Goal: Task Accomplishment & Management: Manage account settings

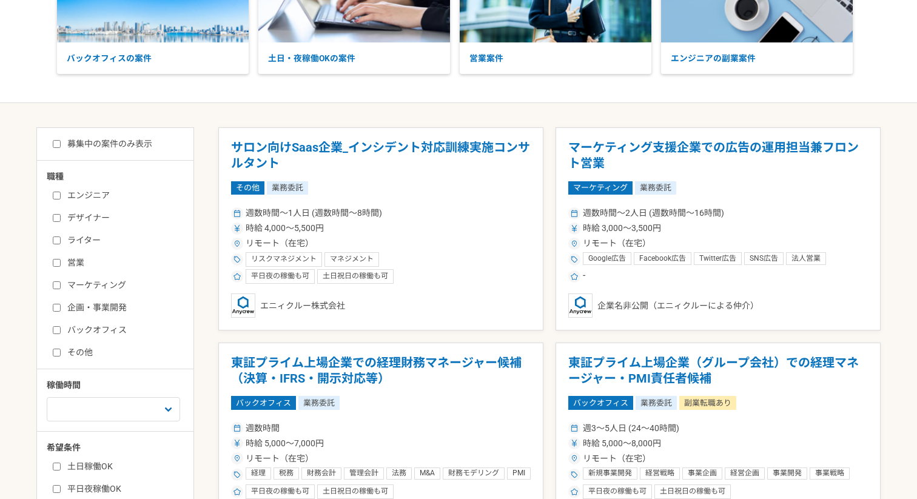
scroll to position [143, 0]
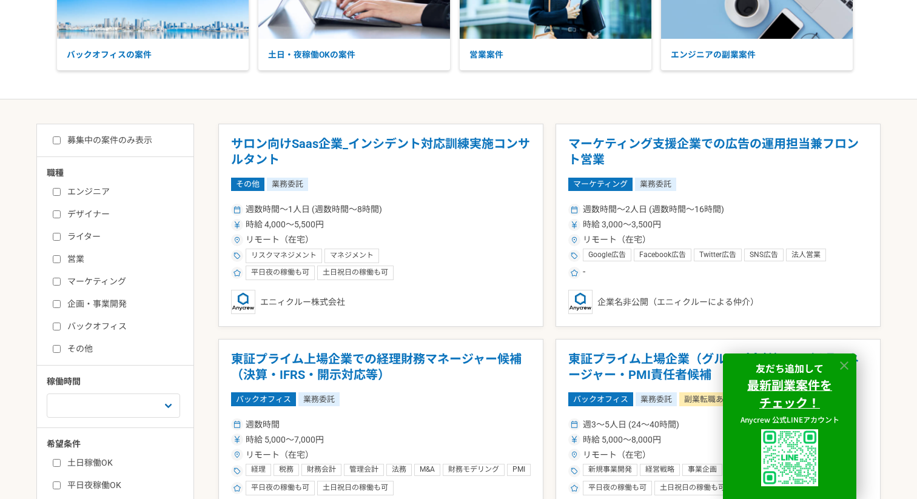
click at [840, 364] on icon at bounding box center [845, 366] width 14 height 14
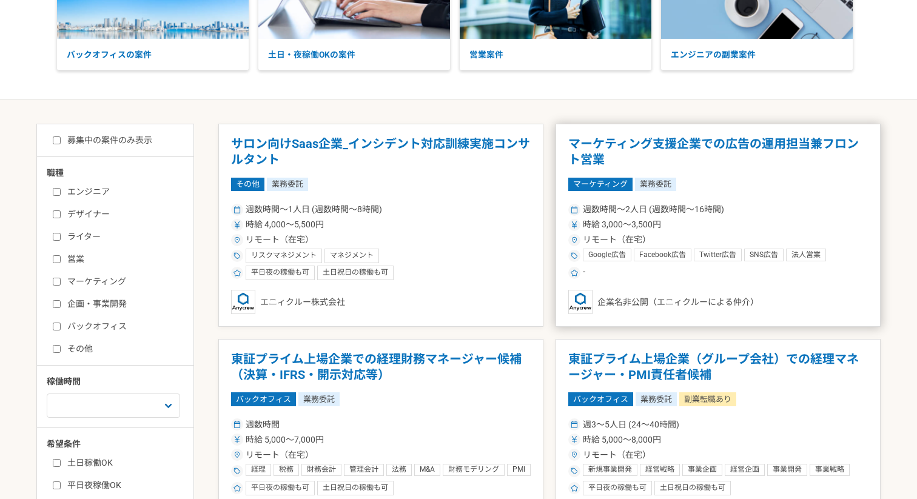
click at [786, 230] on div "時給 3,000〜3,500円" at bounding box center [718, 224] width 300 height 13
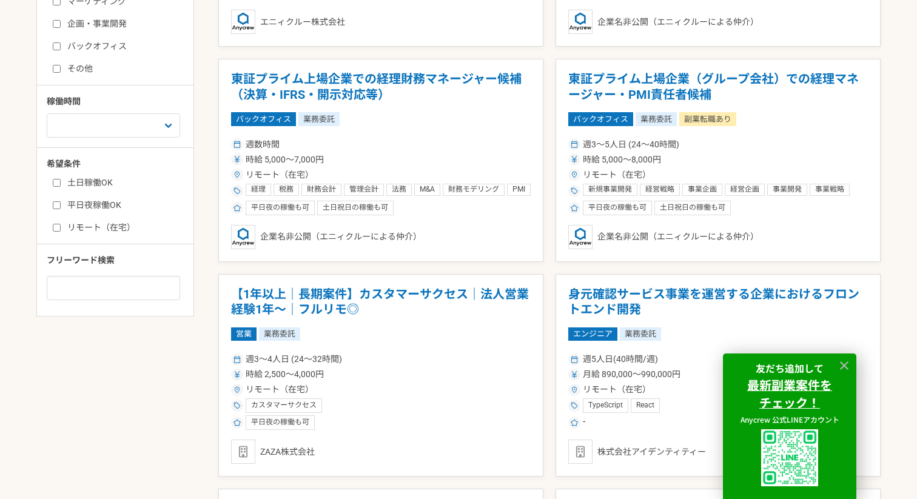
scroll to position [422, 0]
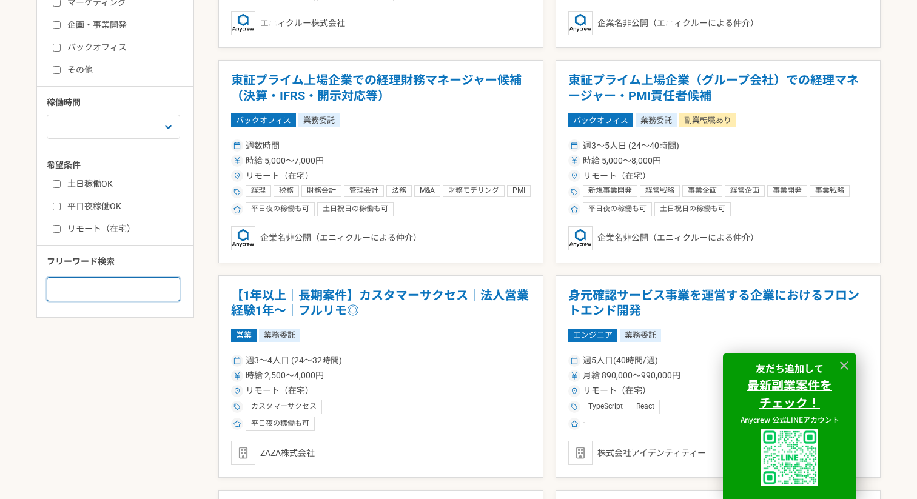
click at [127, 295] on input at bounding box center [113, 289] width 133 height 24
type input "インサイドセールス"
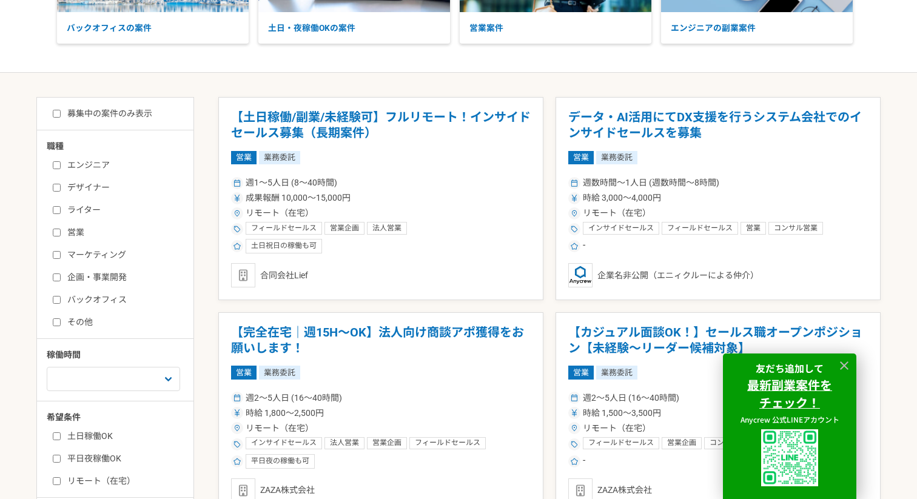
scroll to position [172, 0]
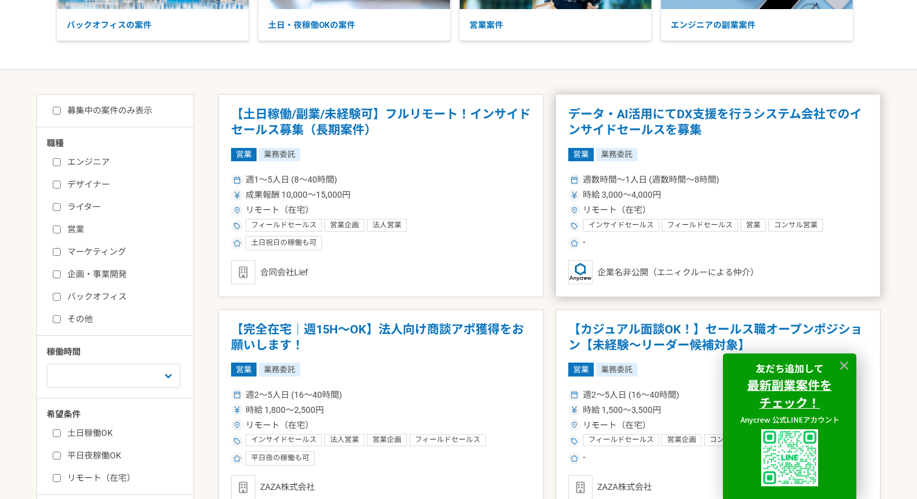
click at [753, 166] on article "データ・AI活用にてDX支援を行うシステム会社でのインサイドセールスを募集 営業 業務委託 週数時間〜1人日 (週数時間〜8時間) 時給 3,000〜4,00…" at bounding box center [718, 195] width 325 height 203
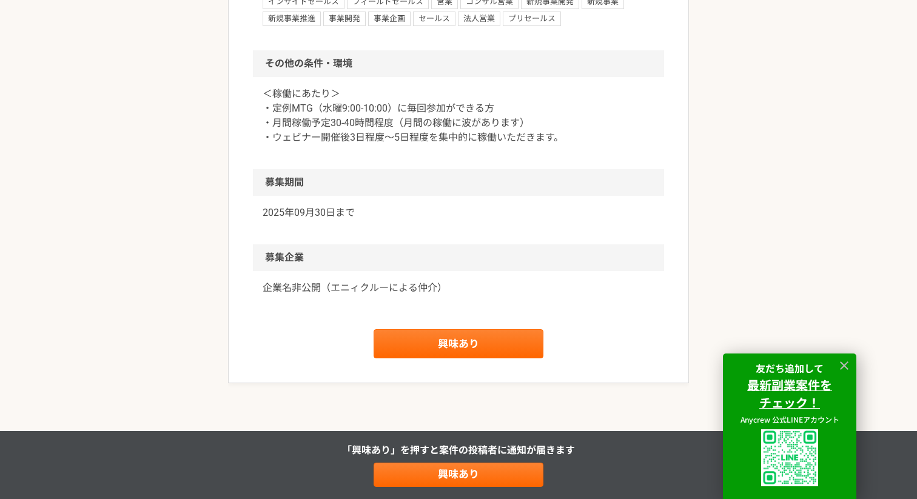
scroll to position [1060, 0]
click at [407, 358] on link "興味あり" at bounding box center [459, 343] width 170 height 29
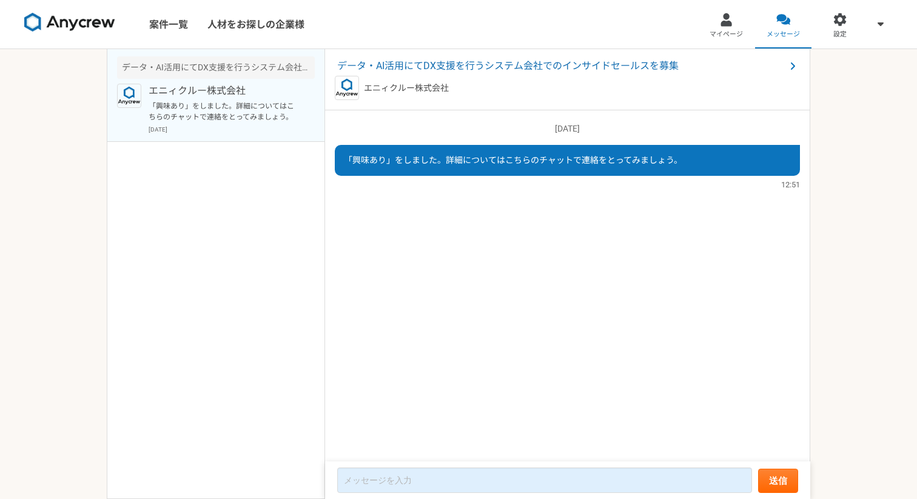
click at [70, 25] on img at bounding box center [69, 22] width 91 height 19
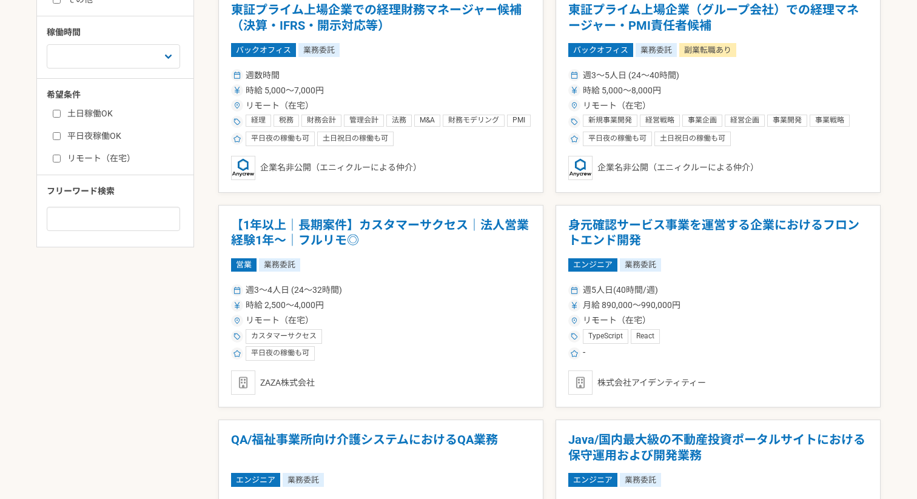
scroll to position [485, 0]
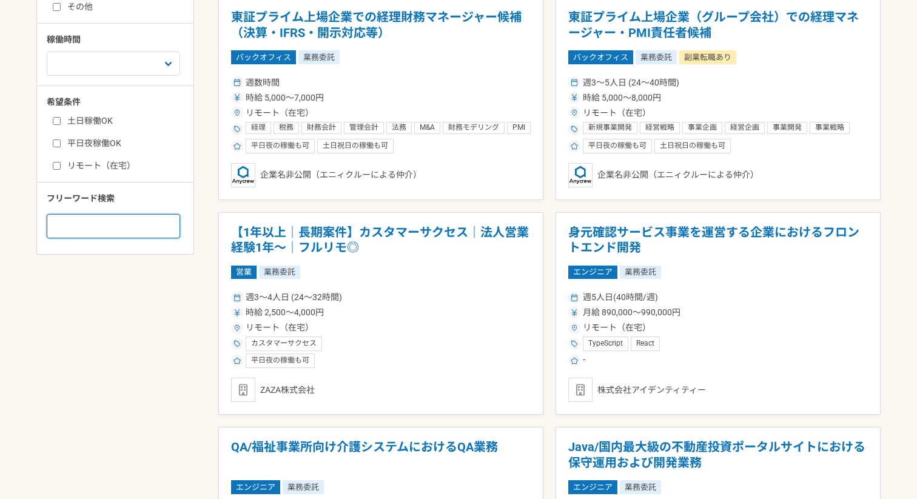
click at [106, 223] on input at bounding box center [113, 226] width 133 height 24
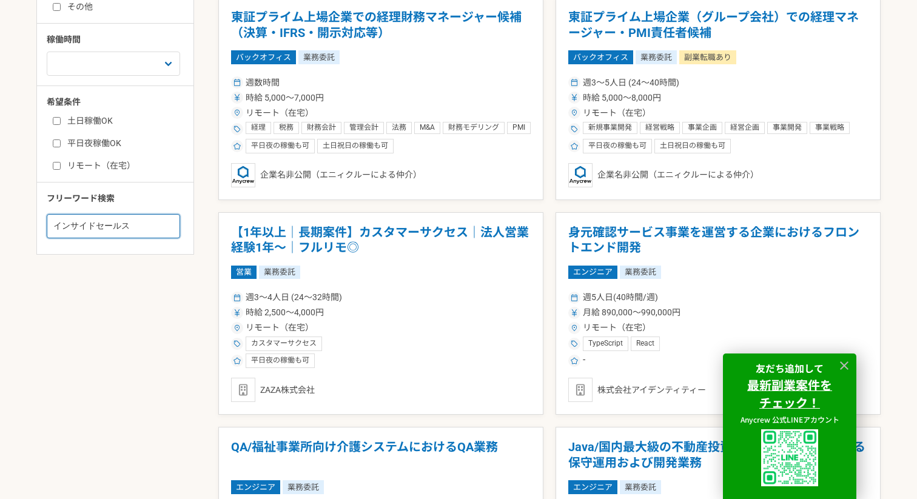
type input "インサイドセールス"
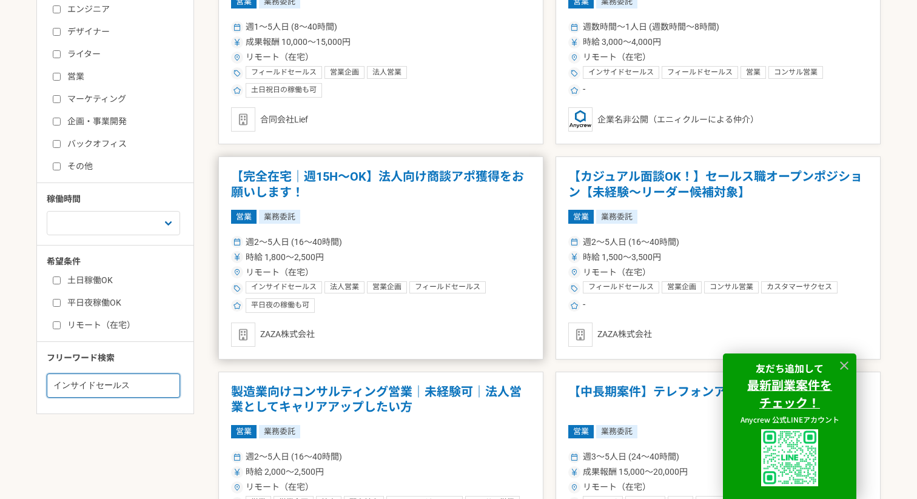
scroll to position [328, 0]
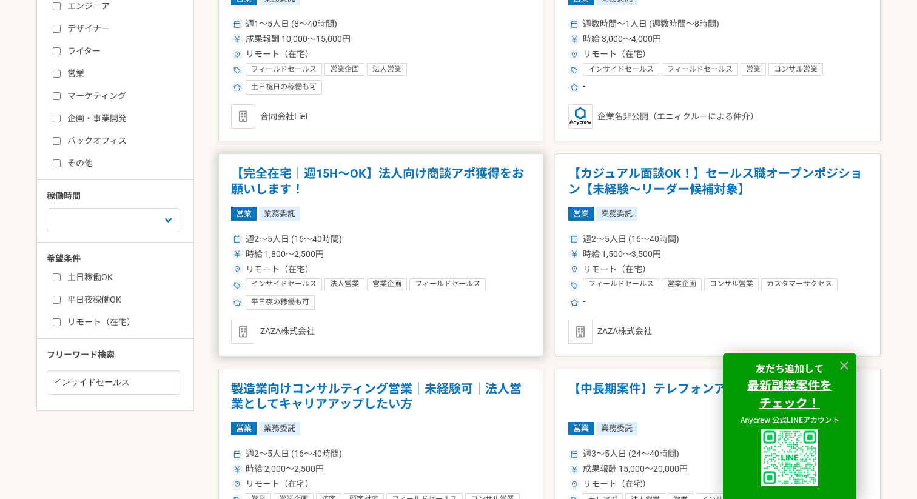
click at [409, 239] on div "週2〜5人日 (16〜40時間)" at bounding box center [381, 239] width 300 height 13
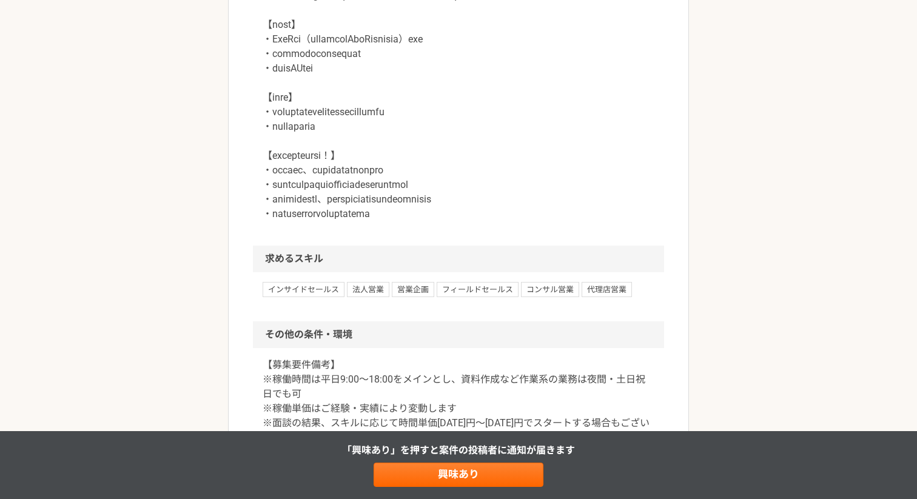
scroll to position [1060, 0]
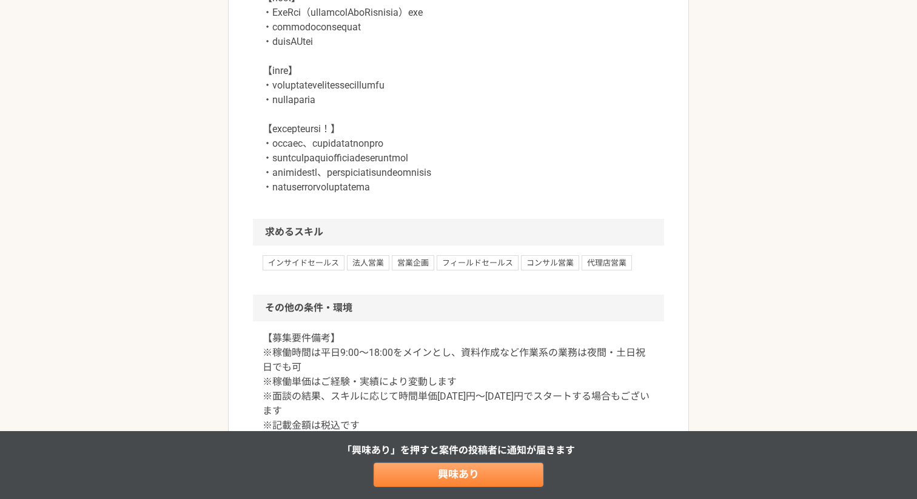
click at [453, 472] on link "興味あり" at bounding box center [459, 475] width 170 height 24
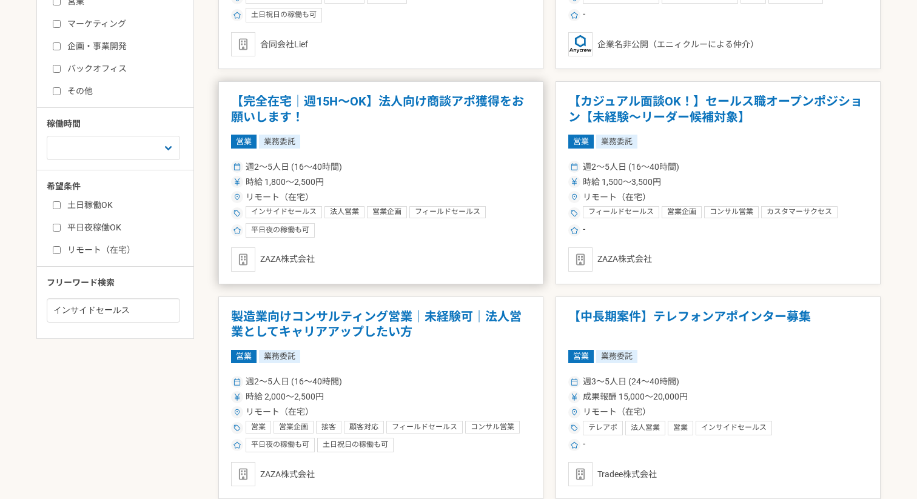
scroll to position [428, 0]
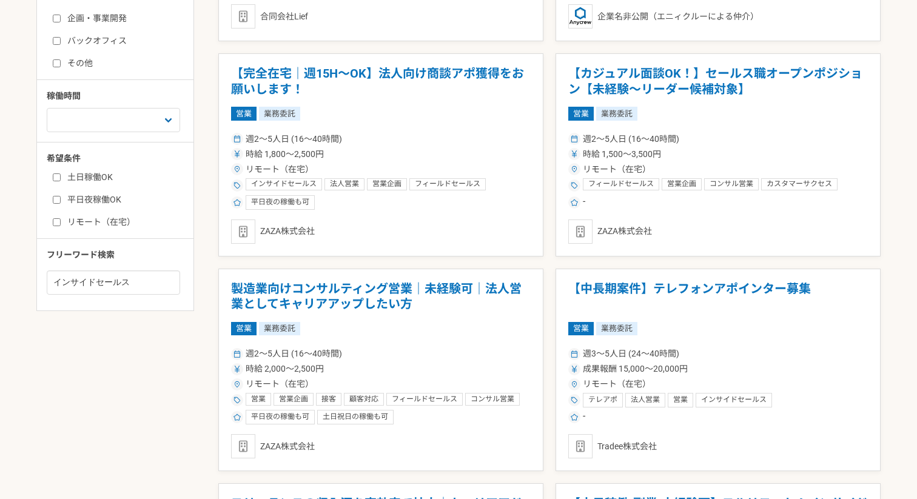
click at [55, 223] on input "リモート（在宅）" at bounding box center [57, 222] width 8 height 8
checkbox input "true"
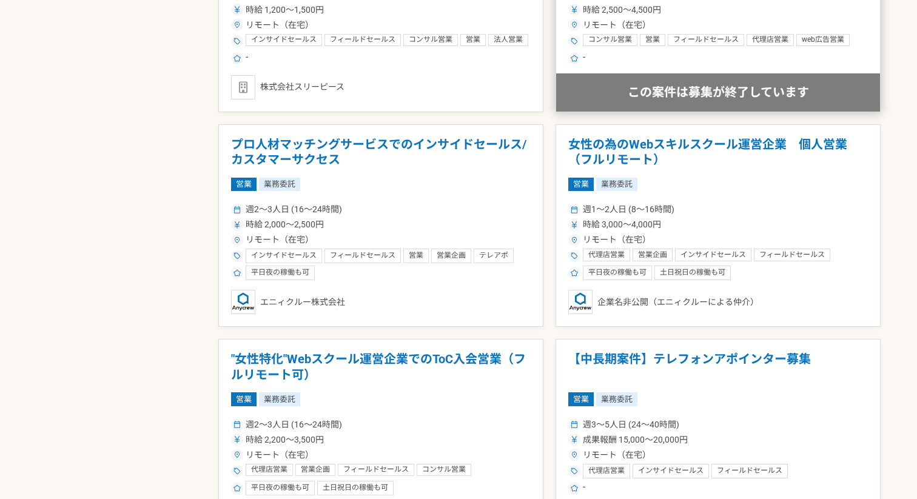
scroll to position [1650, 0]
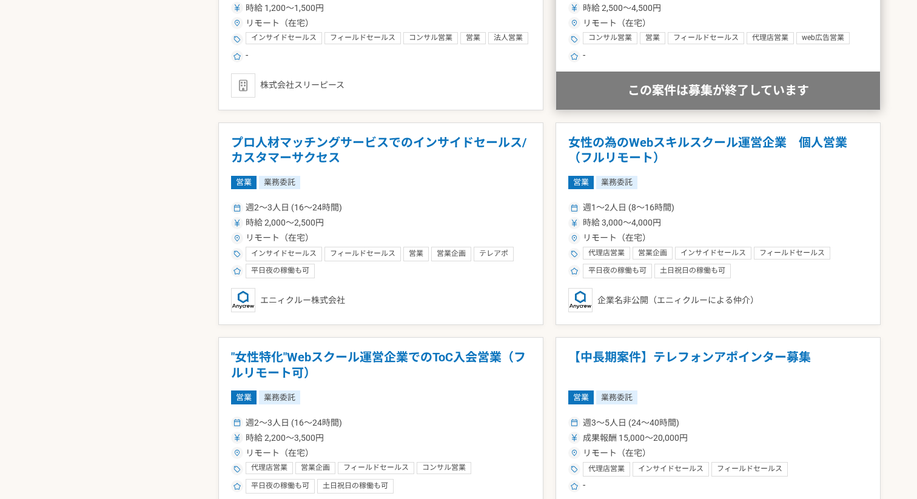
click at [730, 221] on div "時給 3,000〜4,000円" at bounding box center [718, 223] width 300 height 13
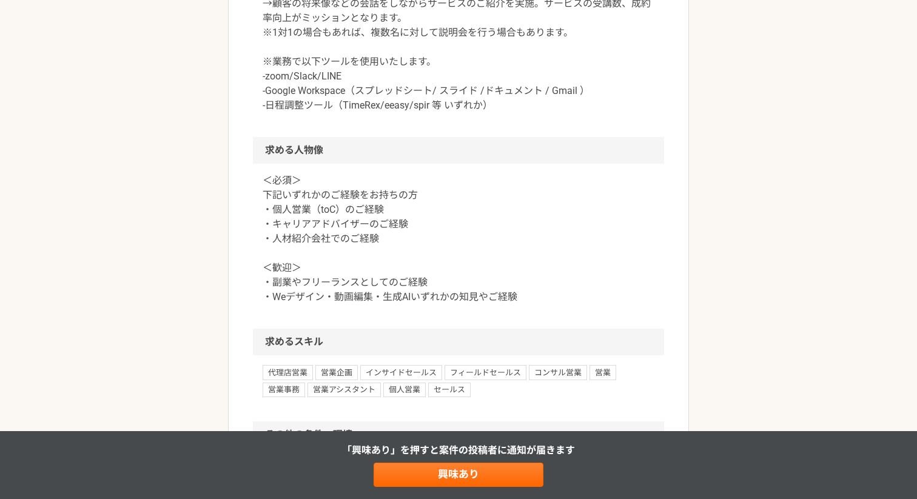
scroll to position [793, 0]
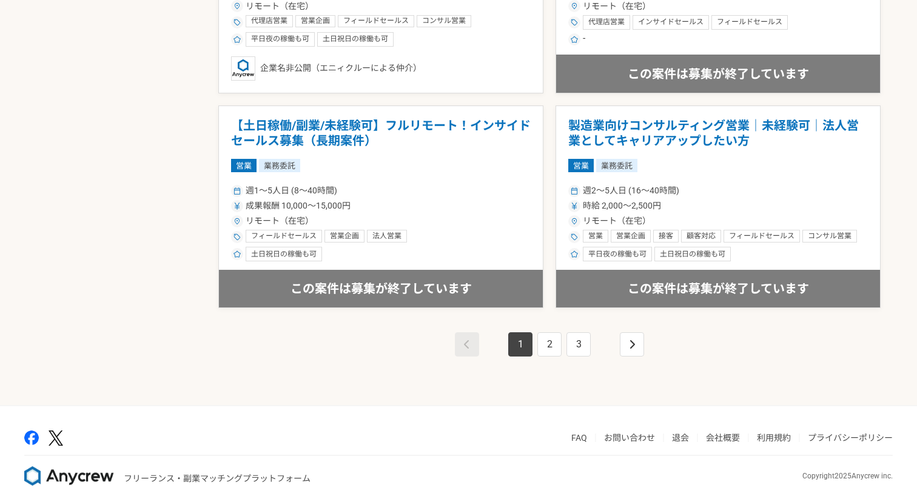
scroll to position [2109, 0]
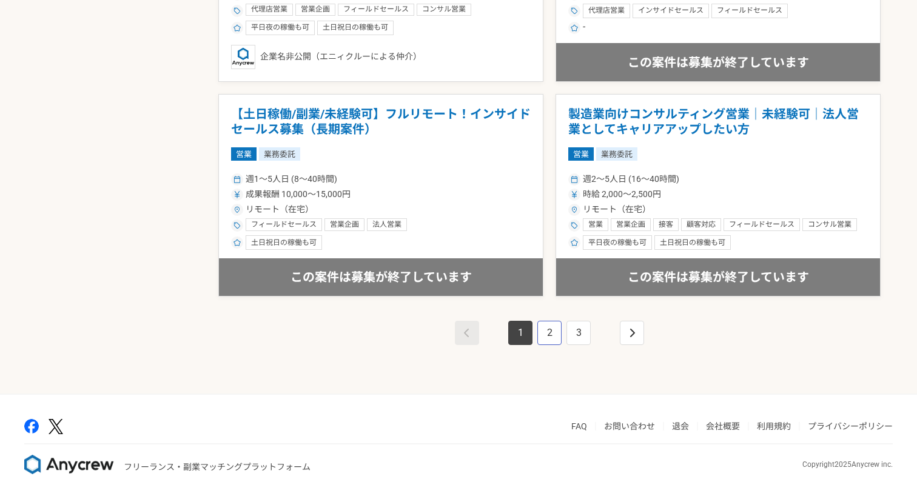
click at [547, 328] on link "2" at bounding box center [549, 333] width 24 height 24
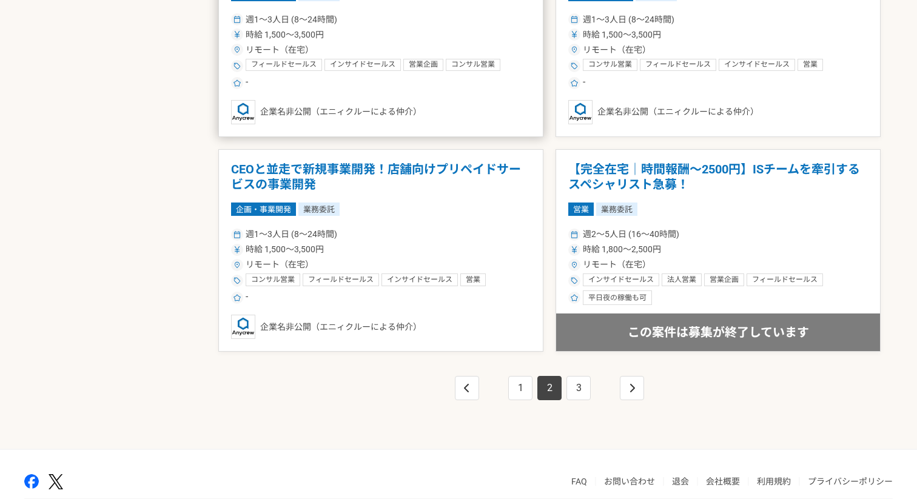
scroll to position [2055, 0]
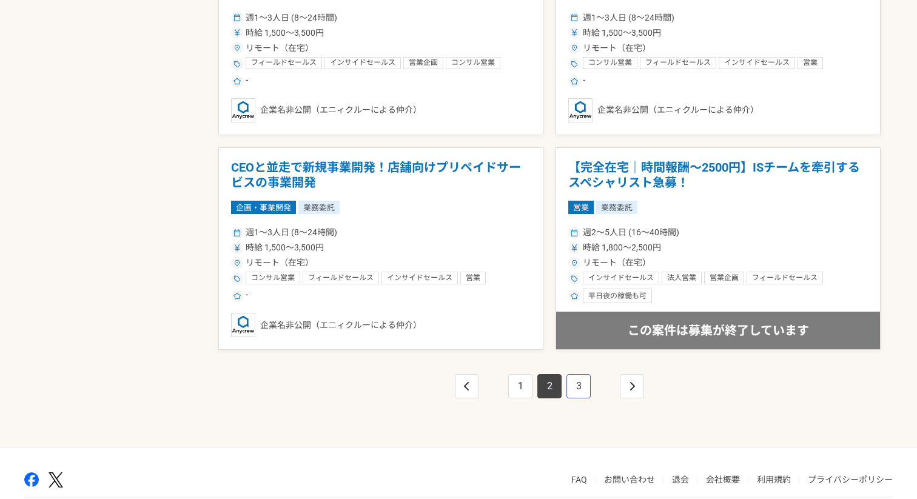
click at [575, 382] on link "3" at bounding box center [579, 386] width 24 height 24
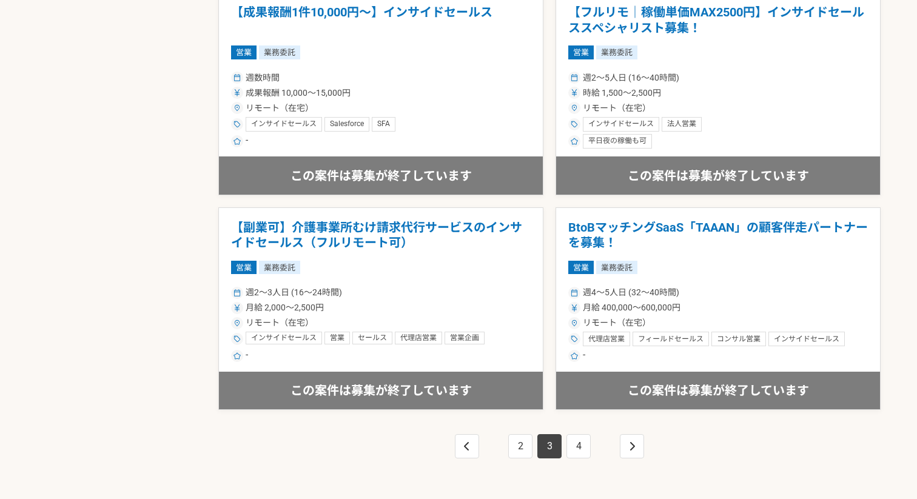
scroll to position [2109, 0]
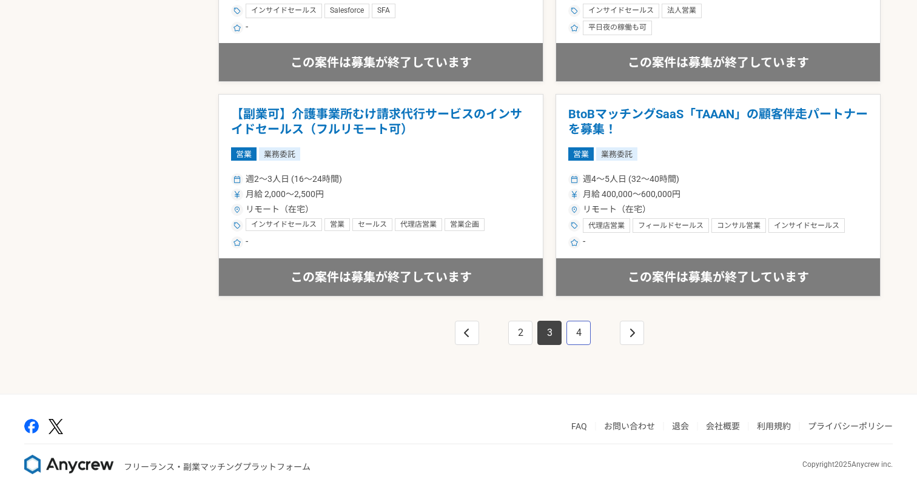
click at [577, 326] on link "4" at bounding box center [579, 333] width 24 height 24
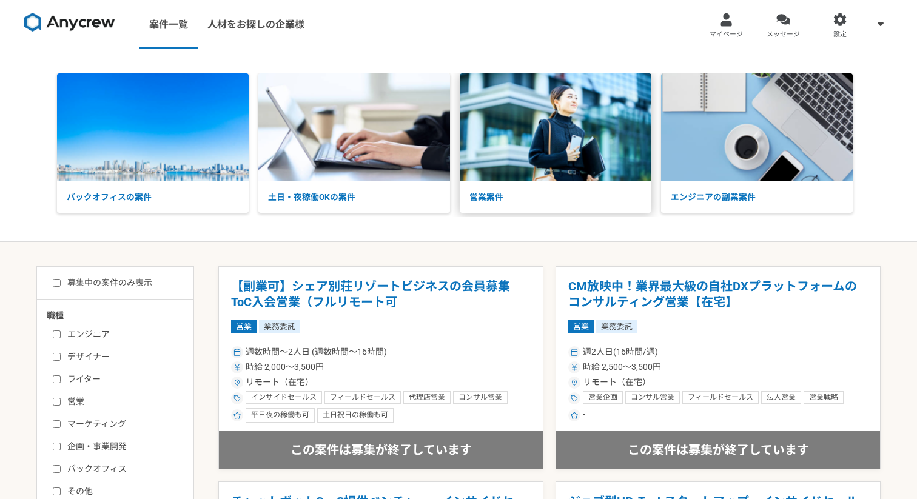
click at [503, 166] on img at bounding box center [556, 127] width 192 height 108
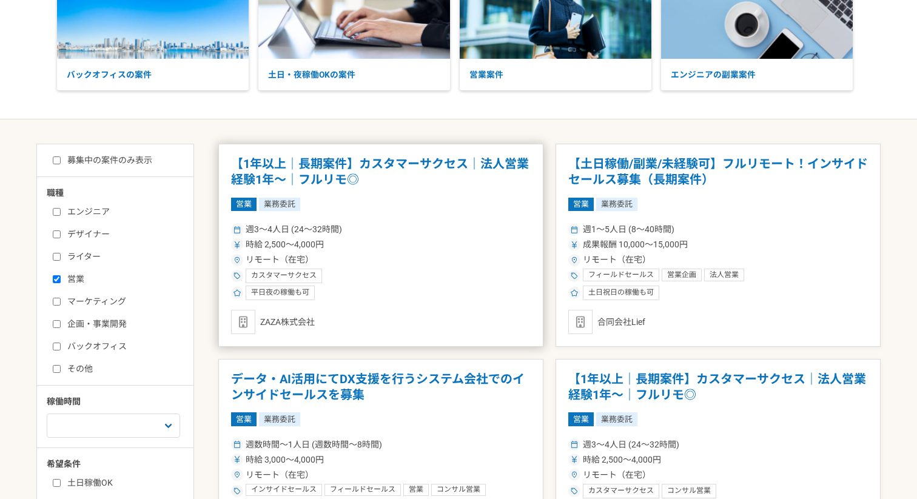
scroll to position [123, 0]
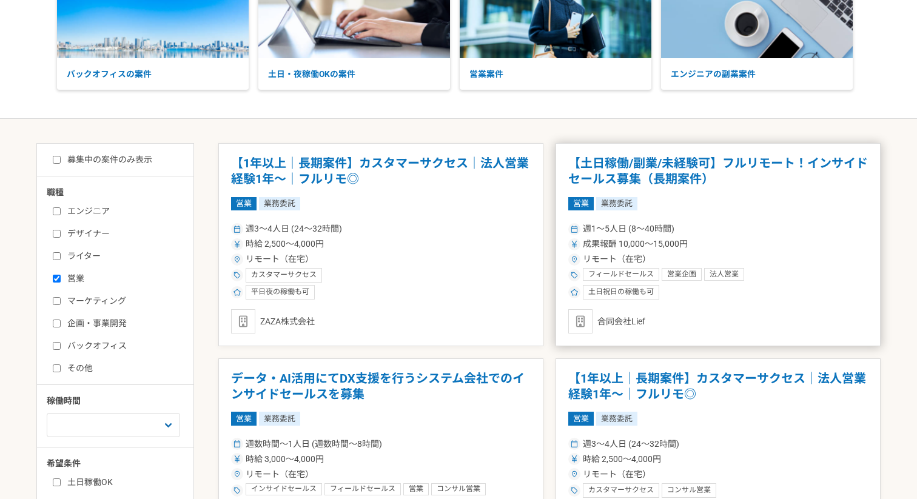
click at [694, 223] on div "週1〜5人日 (8〜40時間)" at bounding box center [718, 229] width 300 height 13
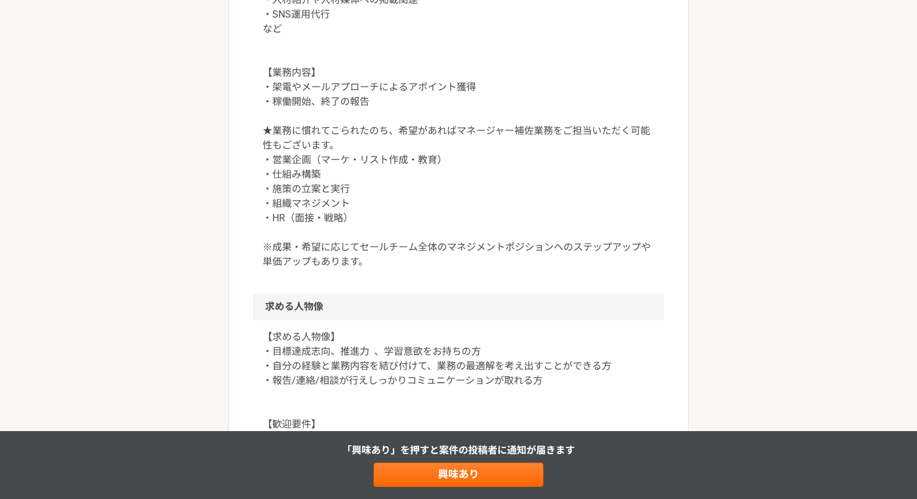
scroll to position [812, 0]
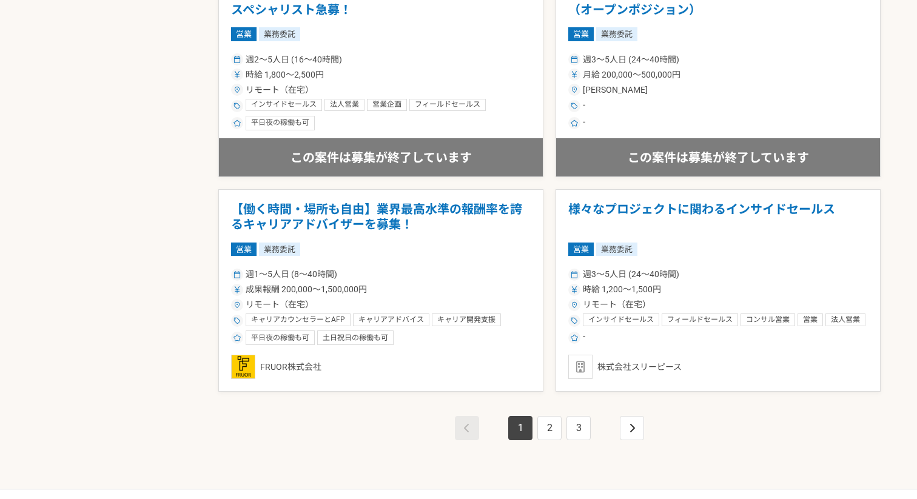
scroll to position [2028, 0]
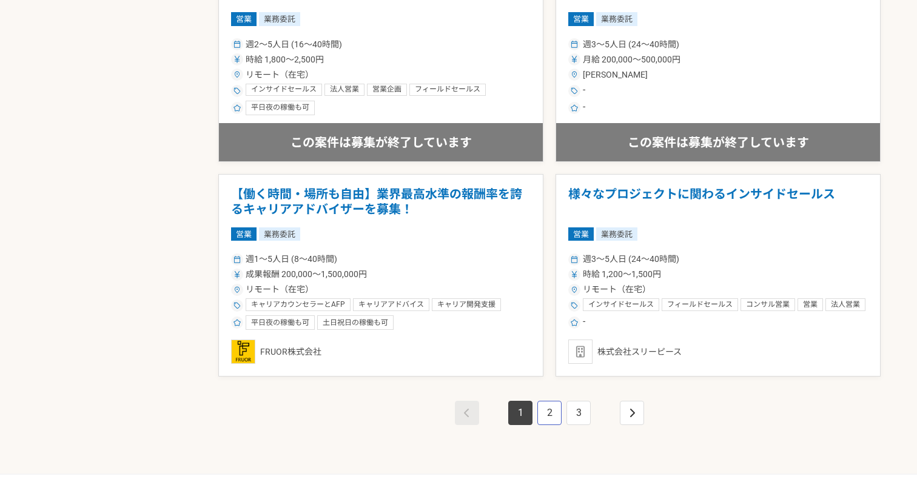
click at [546, 420] on link "2" at bounding box center [549, 413] width 24 height 24
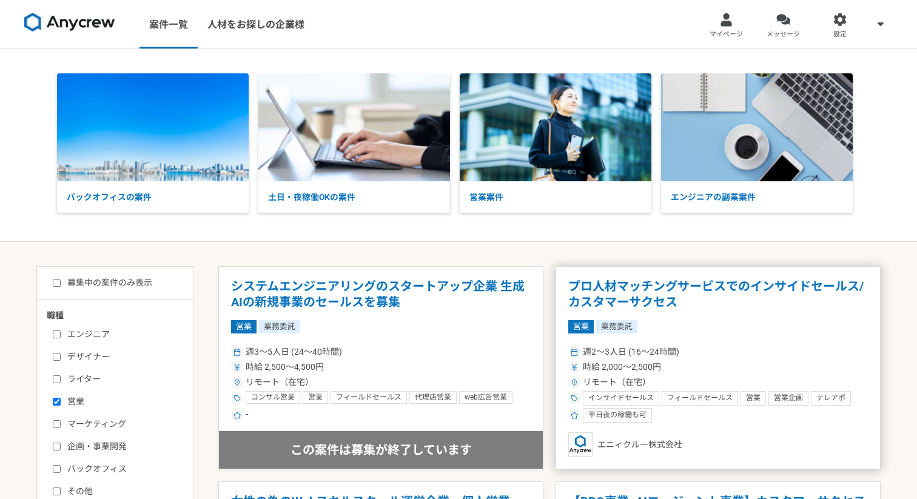
click at [779, 294] on h1 "プロ人材マッチングサービスでのインサイドセールス/カスタマーサクセス" at bounding box center [718, 294] width 300 height 31
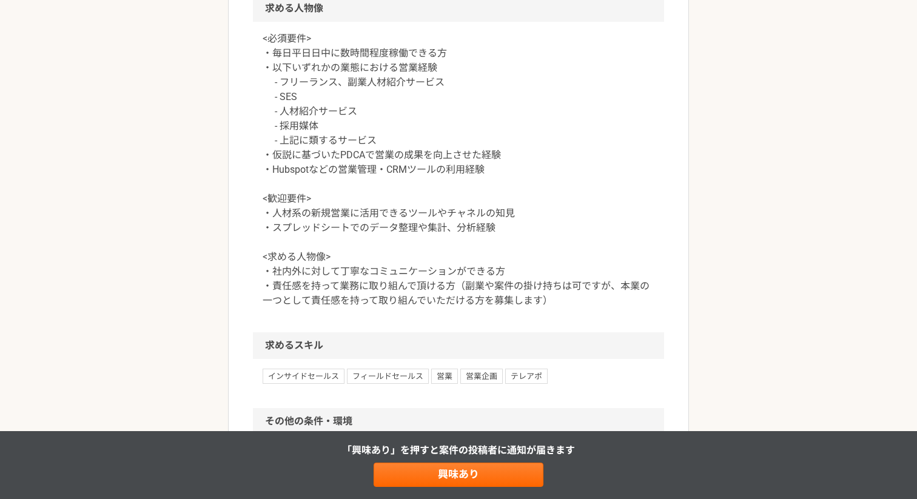
scroll to position [807, 0]
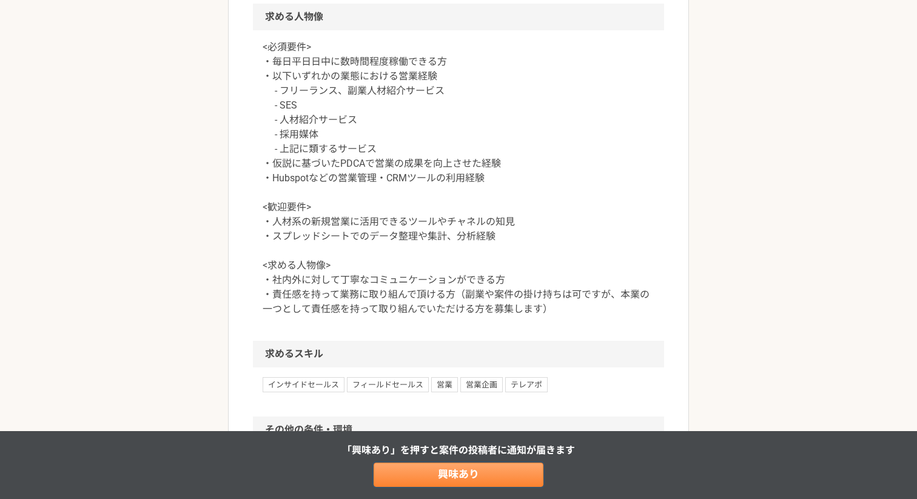
click at [440, 469] on link "興味あり" at bounding box center [459, 475] width 170 height 24
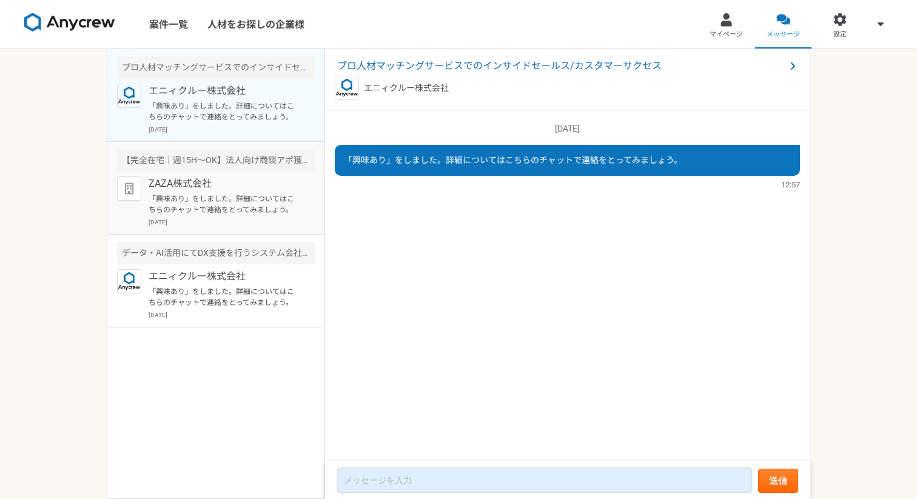
click at [205, 215] on p "「興味あり」をしました。詳細についてはこちらのチャットで連絡をとってみましょう。" at bounding box center [224, 205] width 150 height 22
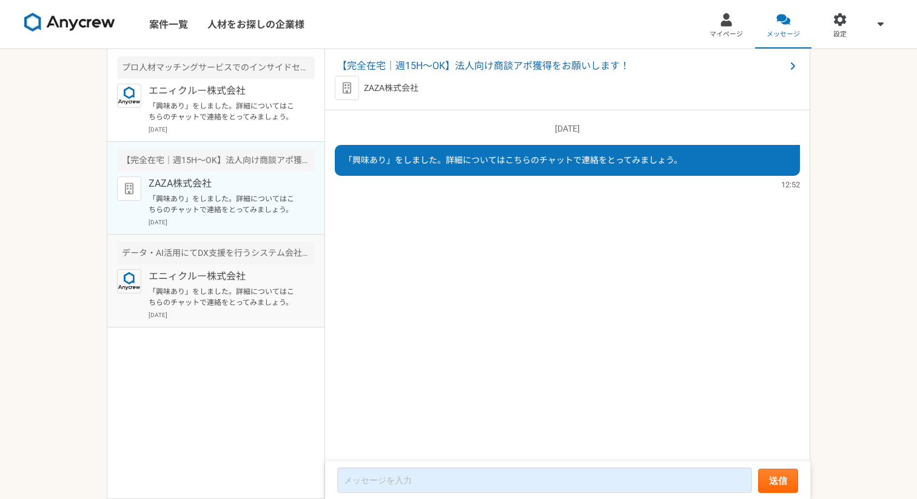
click at [227, 286] on div "エニィクルー株式会社 「興味あり」をしました。詳細についてはこちらのチャットで連絡をとってみましょう。 2025年9月2日" at bounding box center [232, 294] width 166 height 50
click at [235, 216] on div "ZAZA株式会社 「興味あり」をしました。詳細についてはこちらのチャットで連絡をとってみましょう。 2025年9月2日" at bounding box center [232, 202] width 166 height 50
click at [243, 119] on p "「興味あり」をしました。詳細についてはこちらのチャットで連絡をとってみましょう。" at bounding box center [224, 112] width 150 height 22
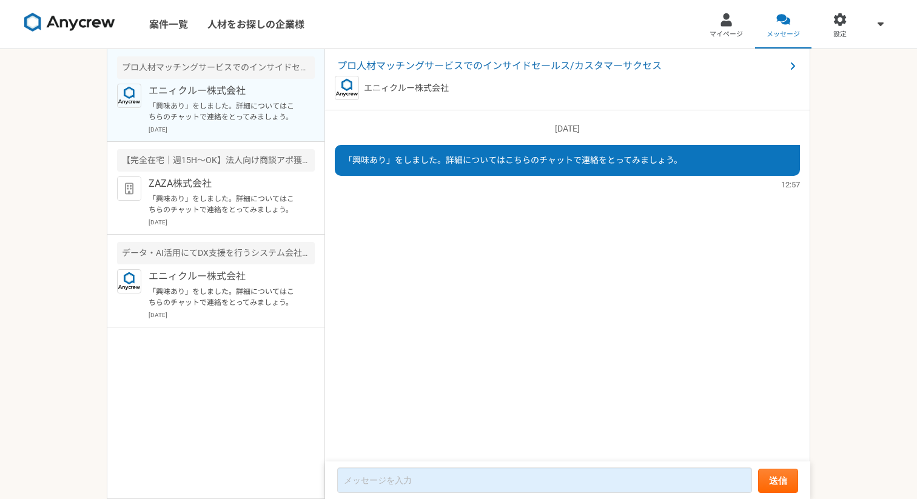
click at [83, 23] on img at bounding box center [69, 22] width 91 height 19
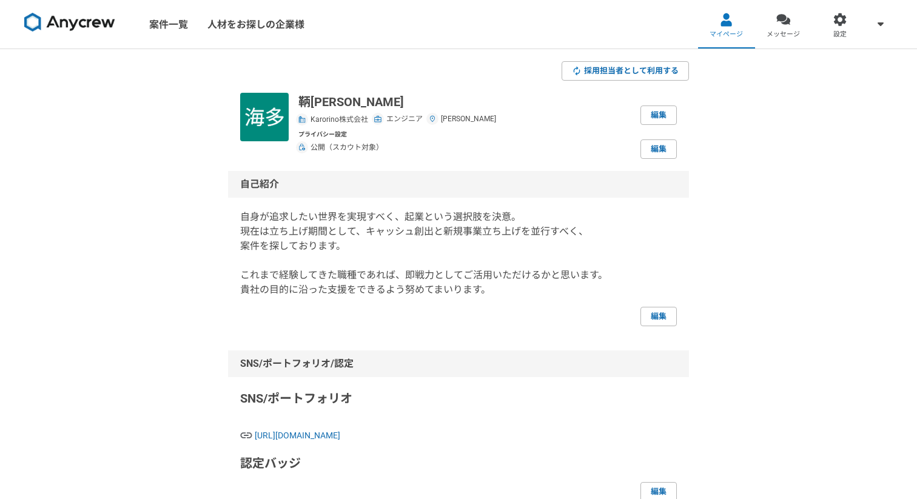
click at [59, 24] on img at bounding box center [69, 22] width 91 height 19
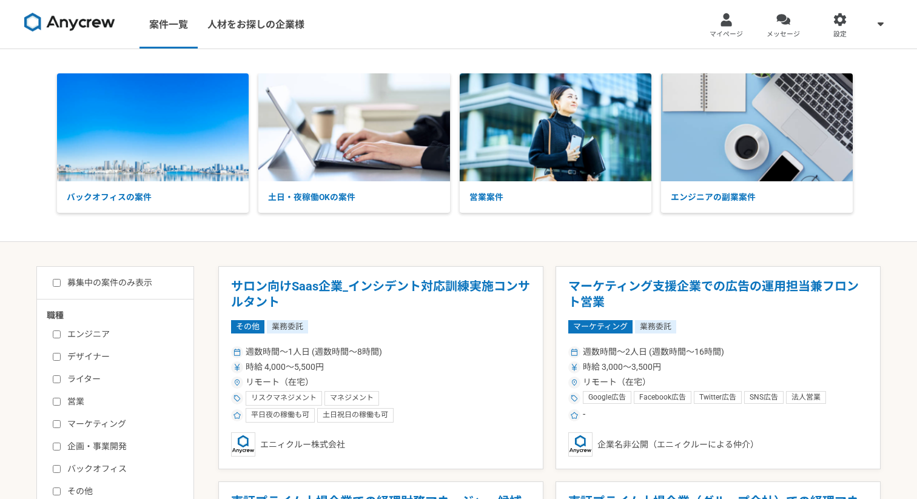
click at [91, 20] on img at bounding box center [69, 22] width 91 height 19
click at [739, 26] on link "マイページ" at bounding box center [726, 24] width 57 height 49
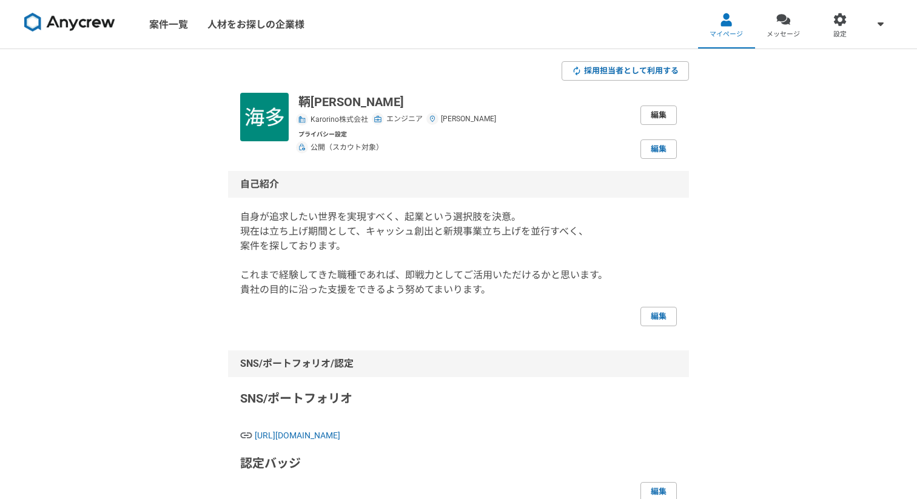
click at [666, 115] on link "編集" at bounding box center [659, 115] width 36 height 19
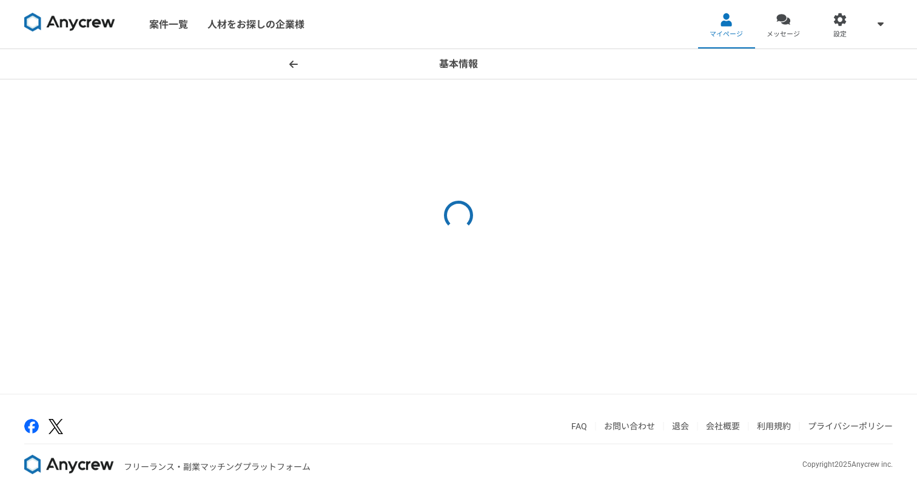
select select "13"
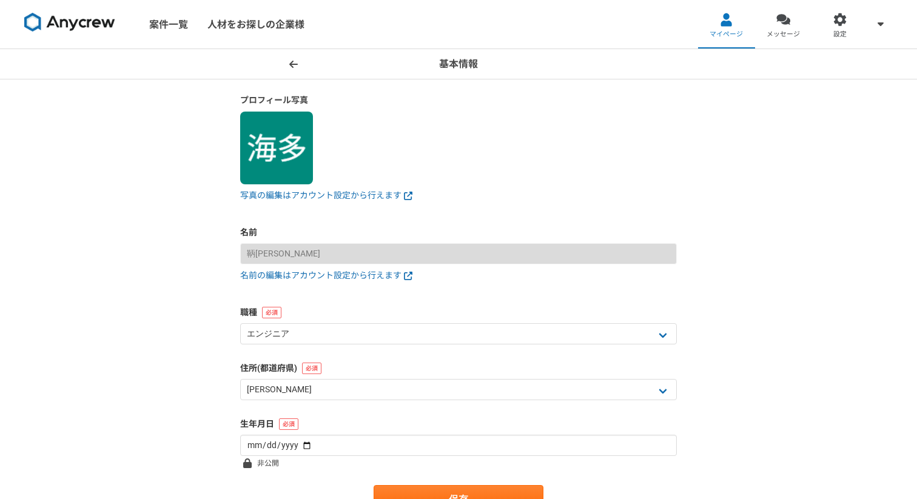
scroll to position [82, 0]
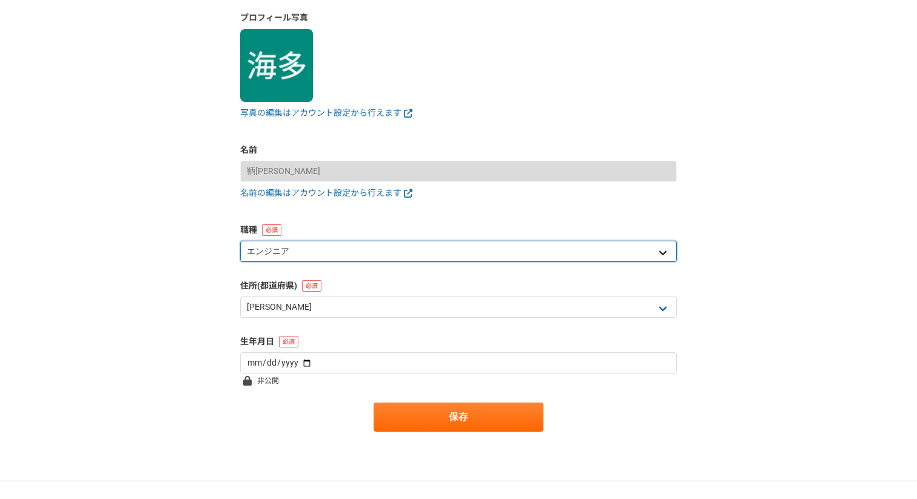
click at [339, 247] on select "エンジニア デザイナー ライター 営業 マーケティング 企画・事業開発 バックオフィス その他" at bounding box center [458, 251] width 437 height 21
select select "4"
click at [240, 241] on select "エンジニア デザイナー ライター 営業 マーケティング 企画・事業開発 バックオフィス その他" at bounding box center [458, 251] width 437 height 21
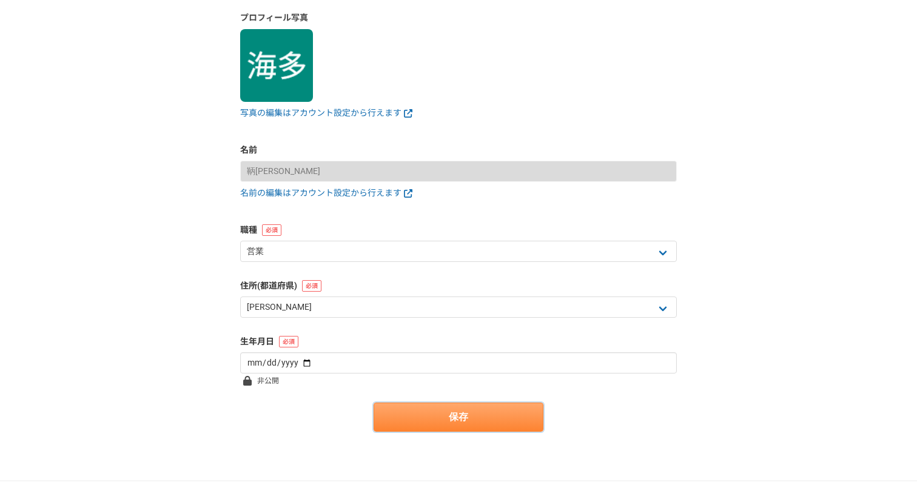
click at [434, 412] on button "保存" at bounding box center [459, 417] width 170 height 29
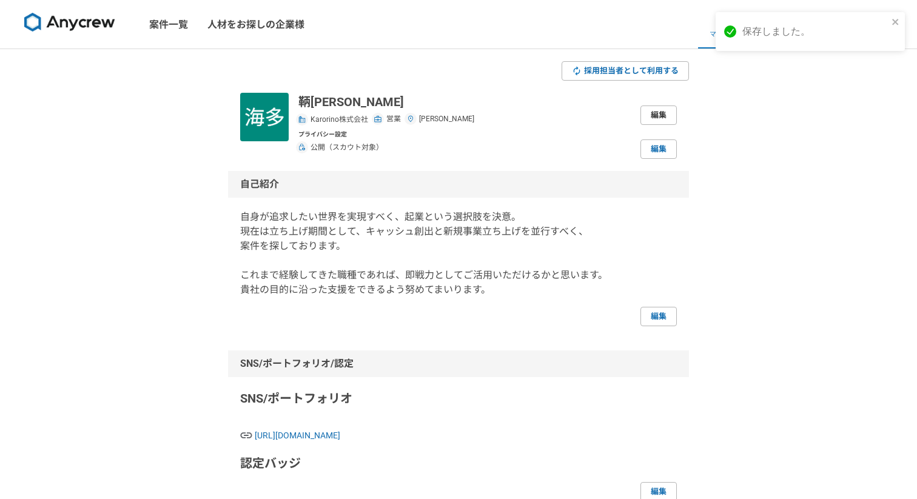
click at [658, 111] on link "編集" at bounding box center [659, 115] width 36 height 19
select select "4"
select select "13"
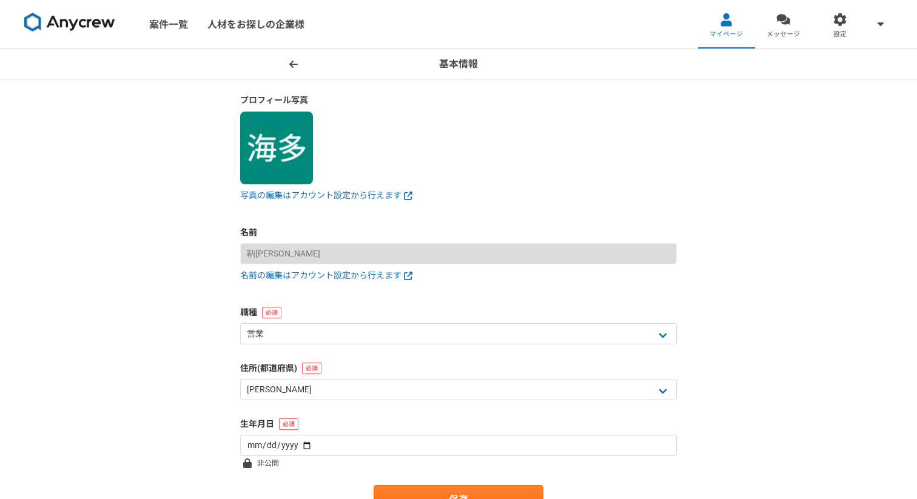
click at [294, 63] on icon at bounding box center [293, 63] width 8 height 7
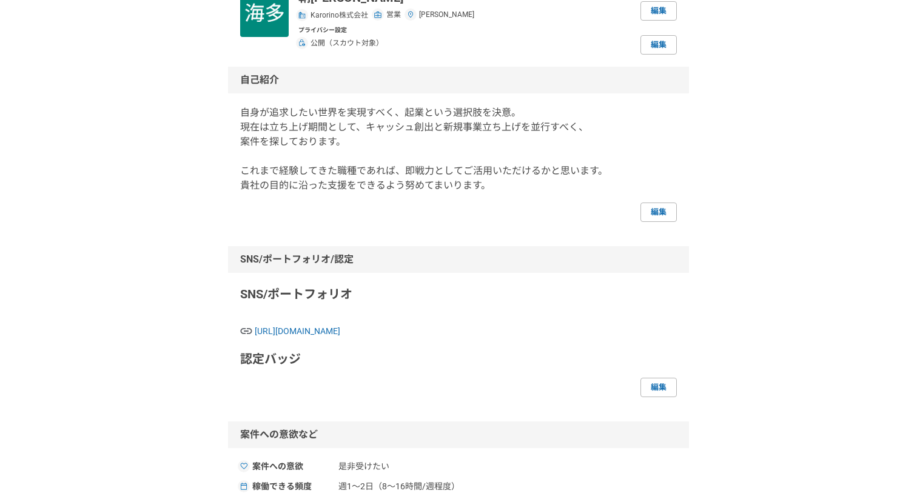
scroll to position [103, 0]
click at [656, 212] on link "編集" at bounding box center [659, 213] width 36 height 19
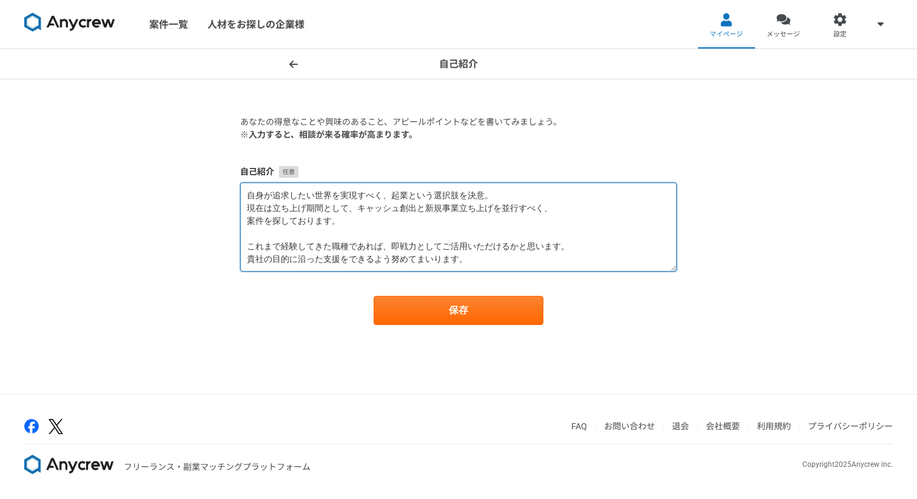
click at [559, 209] on textarea "自身が追求したい世界を実現すべく、起業という選択肢を決意。 現在は立ち上げ期間として、キャッシュ創出と新規事業立ち上げを並行すべく、 案件を探しております。 …" at bounding box center [458, 227] width 437 height 89
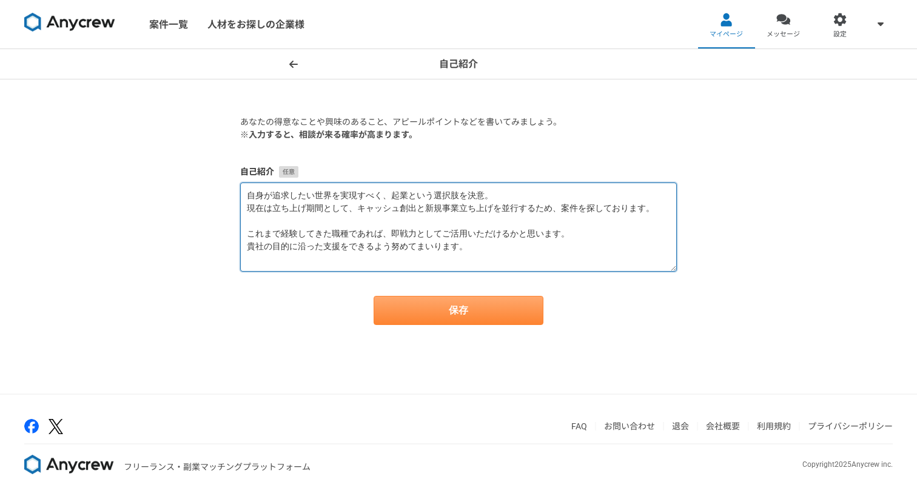
type textarea "自身が追求したい世界を実現すべく、起業という選択肢を決意。 現在は立ち上げ期間として、キャッシュ創出と新規事業立ち上げを並行するため、案件を探しております。 …"
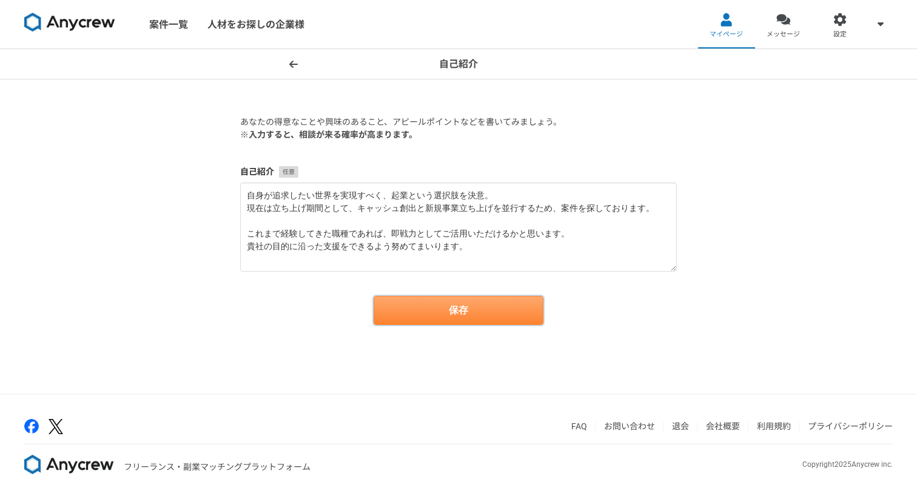
click at [483, 312] on button "保存" at bounding box center [459, 310] width 170 height 29
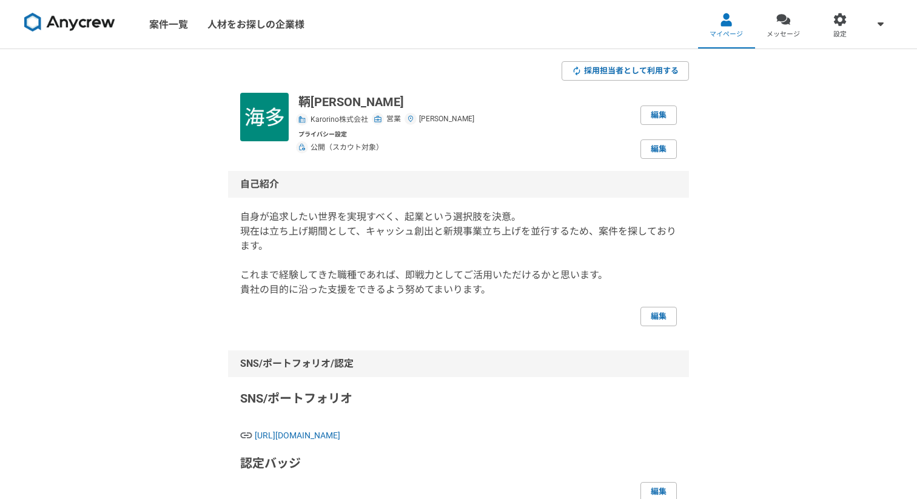
click at [83, 19] on img at bounding box center [69, 22] width 91 height 19
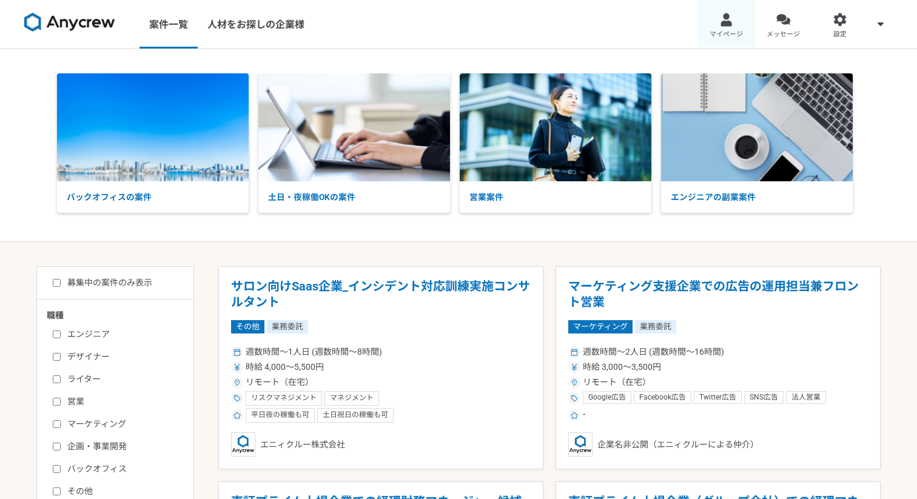
click at [739, 27] on link "マイページ" at bounding box center [726, 24] width 57 height 49
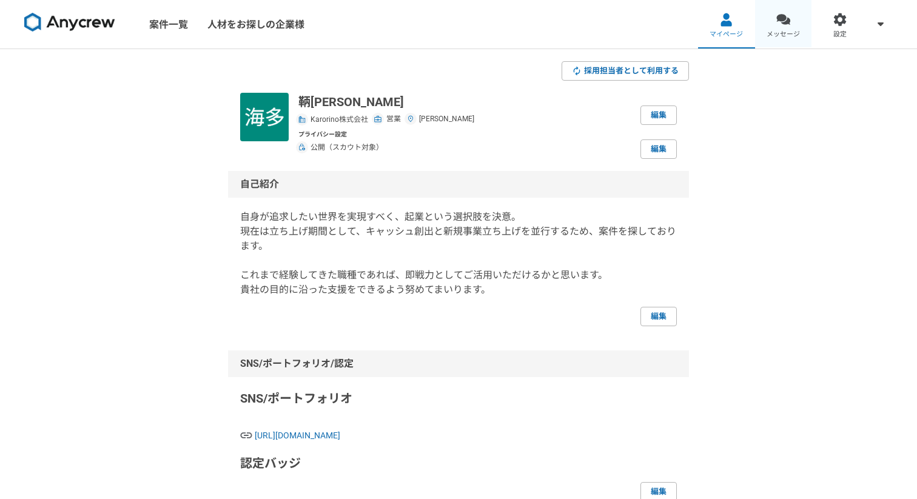
click at [791, 28] on link "メッセージ" at bounding box center [783, 24] width 57 height 49
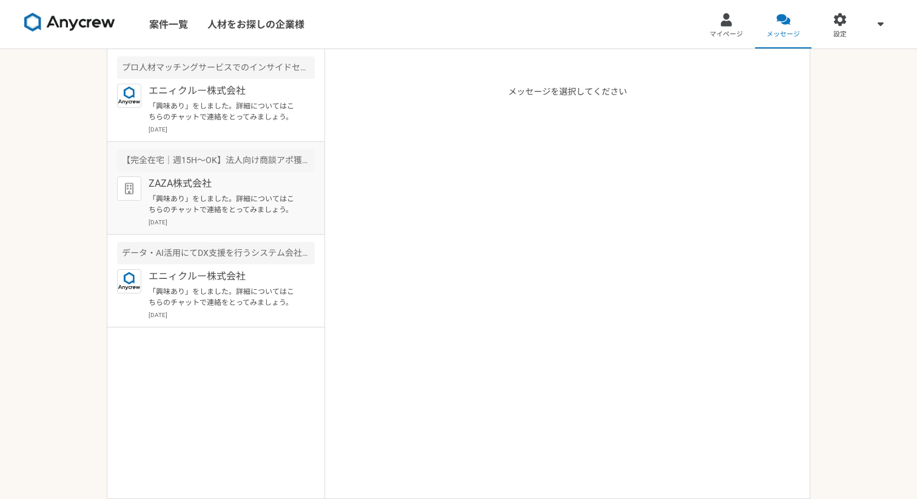
click at [238, 219] on p "[DATE]" at bounding box center [232, 222] width 166 height 9
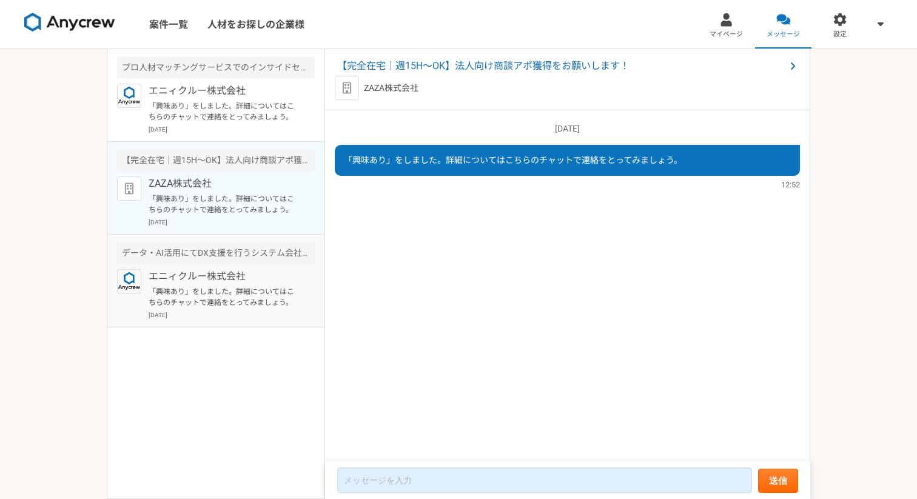
click at [264, 293] on p "「興味あり」をしました。詳細についてはこちらのチャットで連絡をとってみましょう。" at bounding box center [224, 297] width 150 height 22
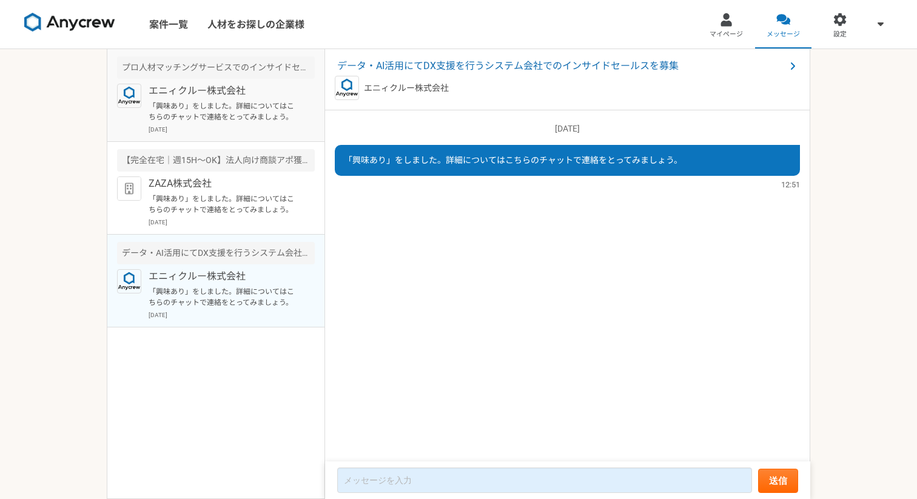
click at [247, 127] on p "[DATE]" at bounding box center [232, 129] width 166 height 9
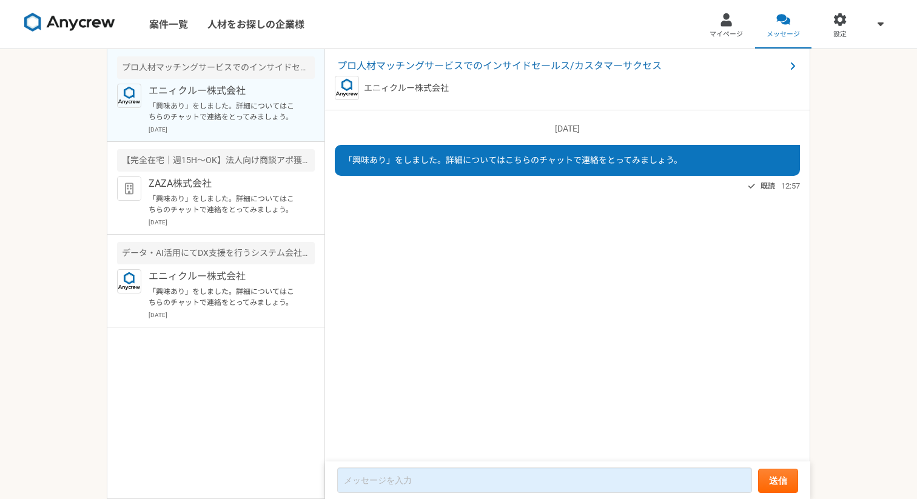
click at [70, 25] on img at bounding box center [69, 22] width 91 height 19
